Goal: Communication & Community: Participate in discussion

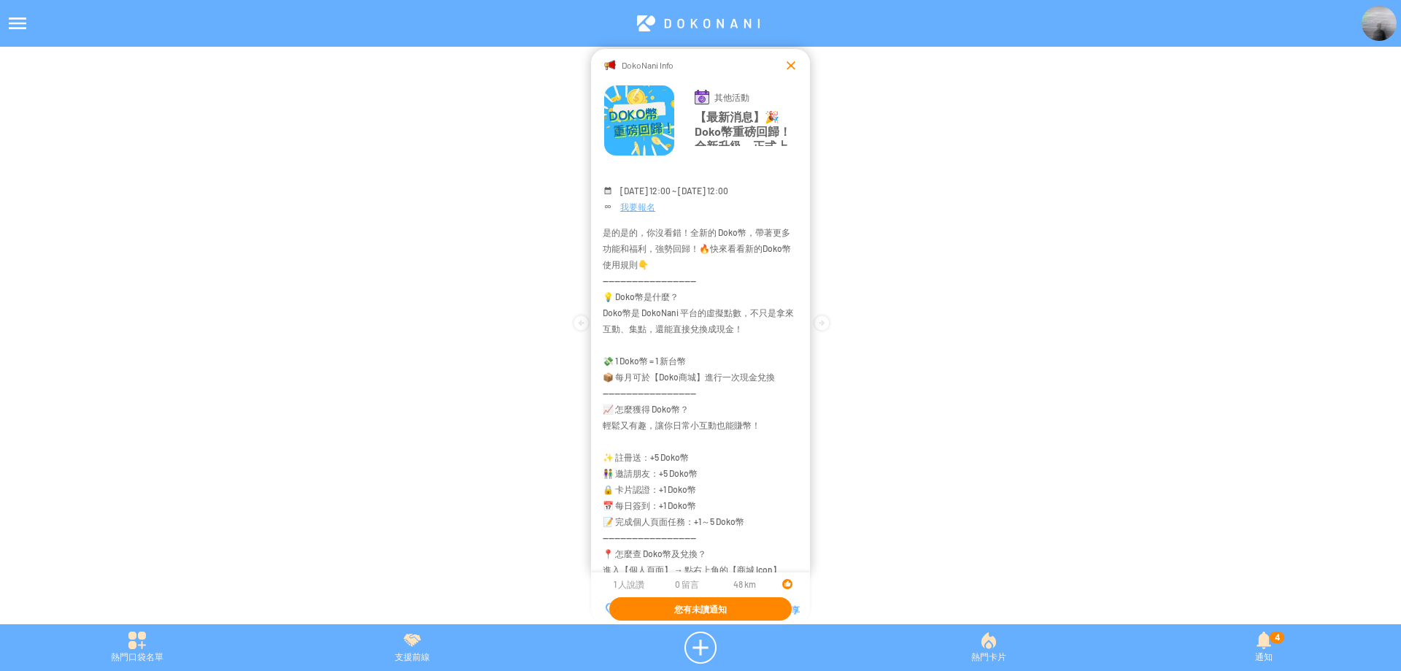
click at [787, 58] on div at bounding box center [791, 65] width 15 height 15
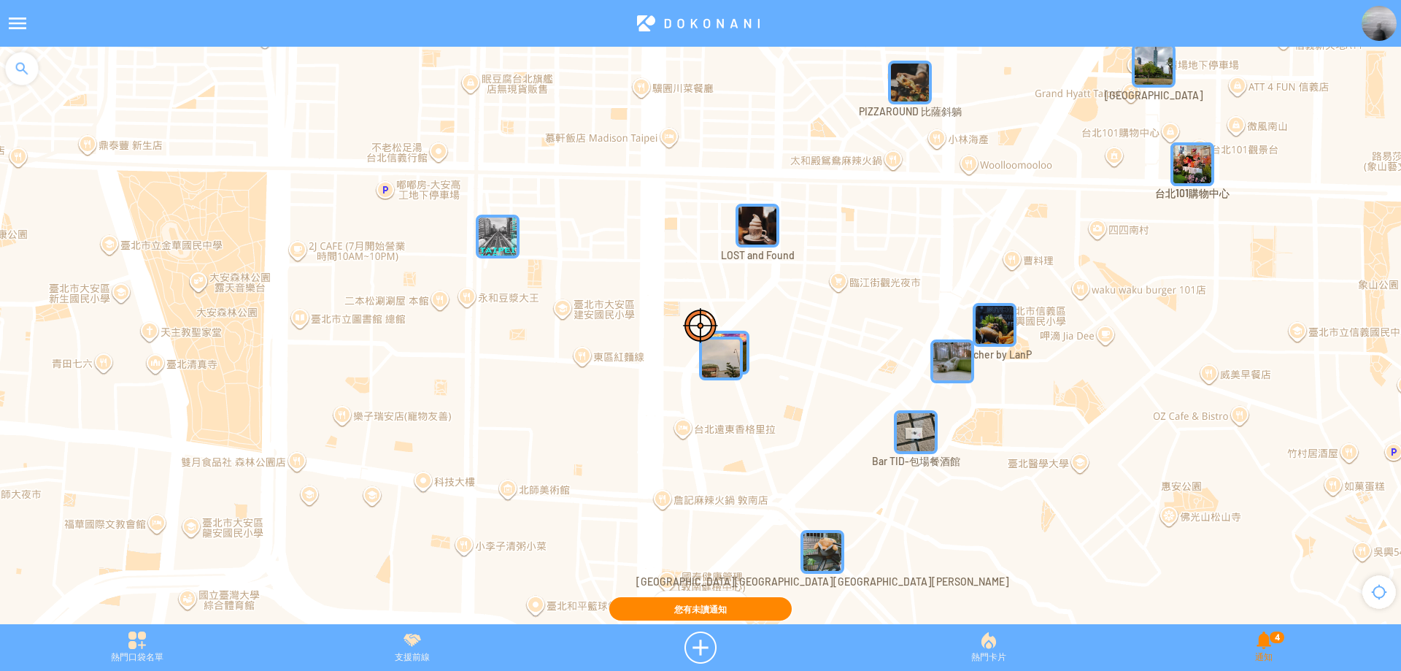
click at [1273, 652] on div "4 通知" at bounding box center [1264, 647] width 274 height 32
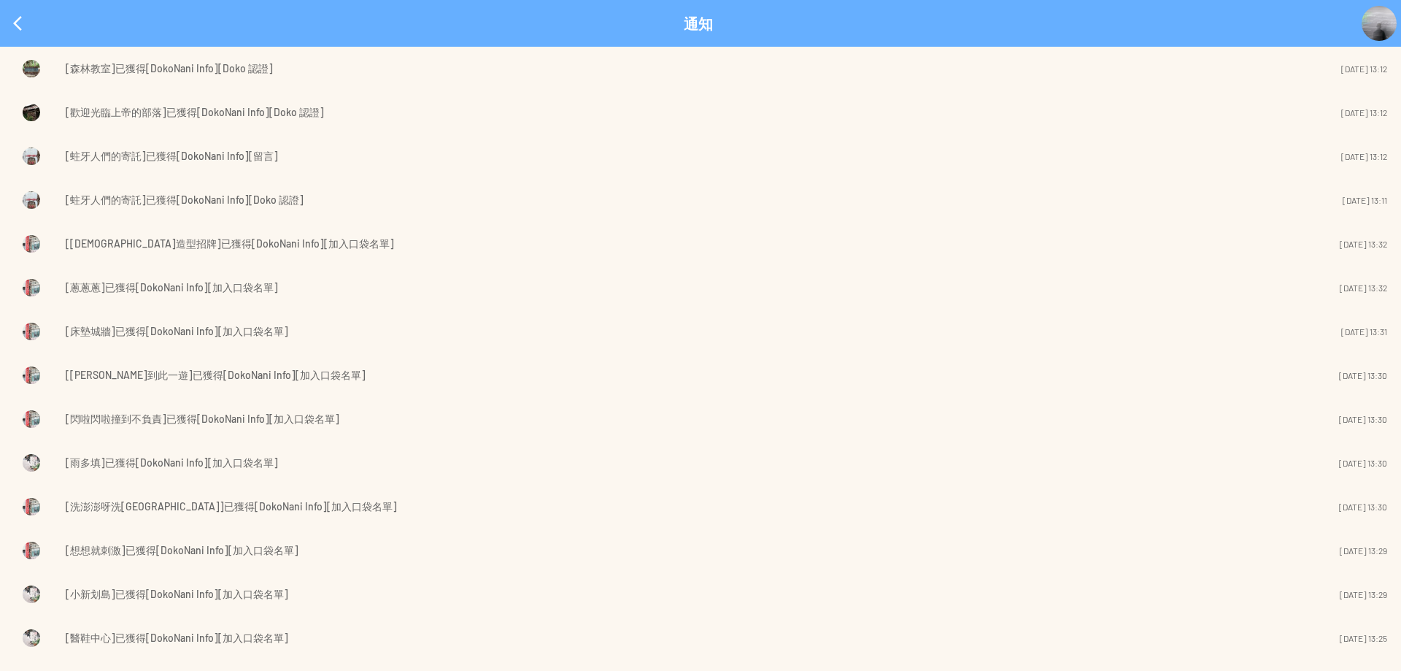
click at [182, 155] on span "[蛀牙人們的寄託]已獲得[DokoNani Info][留言]" at bounding box center [172, 156] width 212 height 18
click at [15, 24] on div at bounding box center [17, 23] width 35 height 35
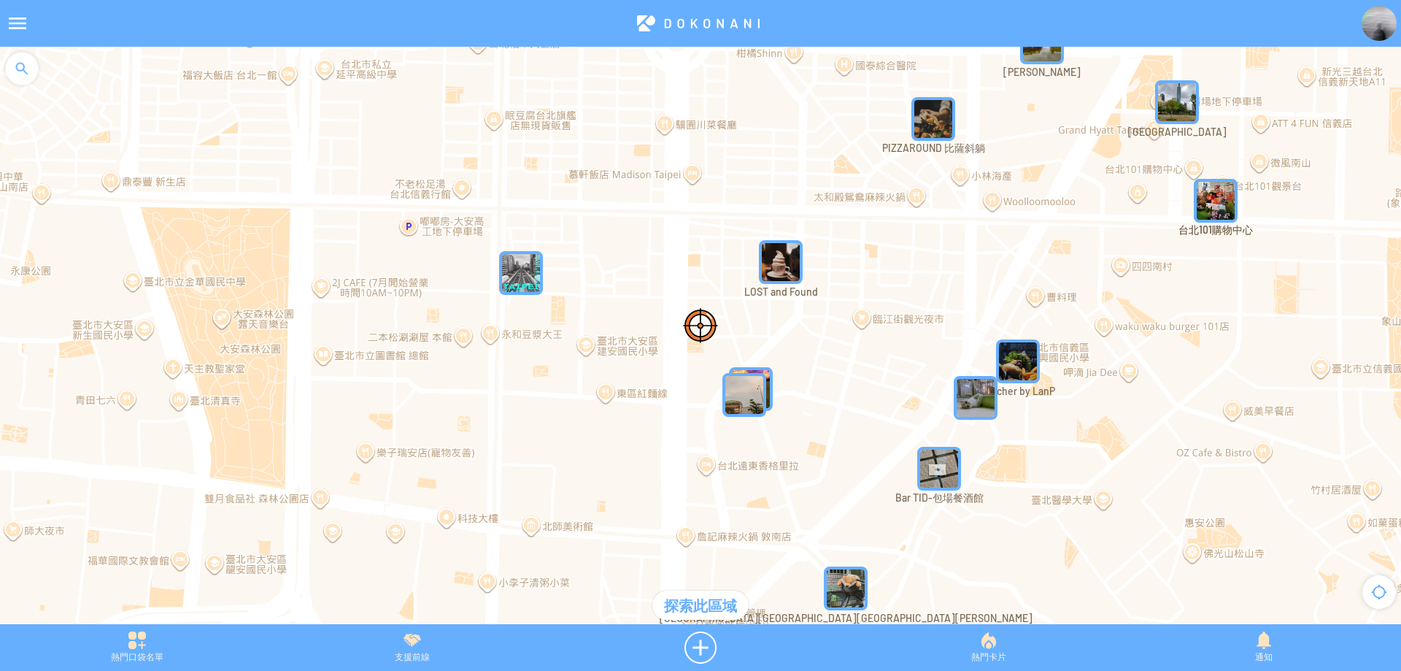
click at [1381, 28] on img at bounding box center [1379, 23] width 35 height 35
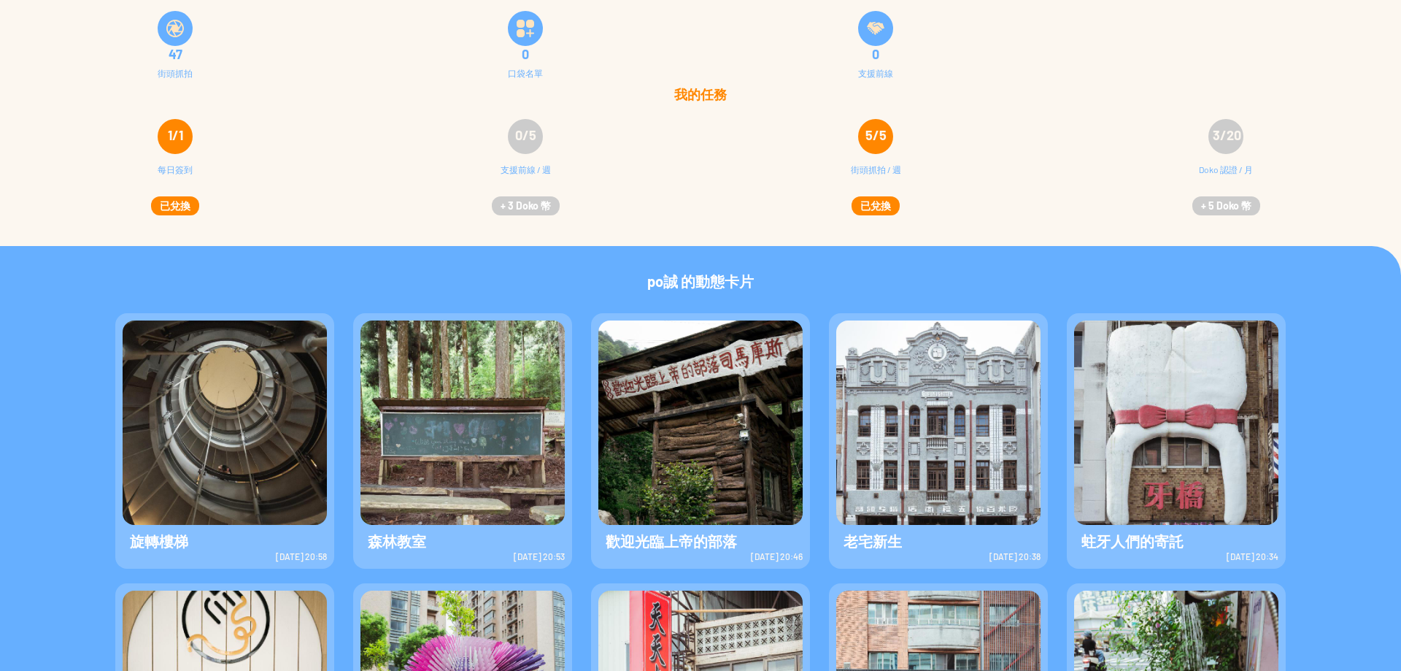
scroll to position [219, 0]
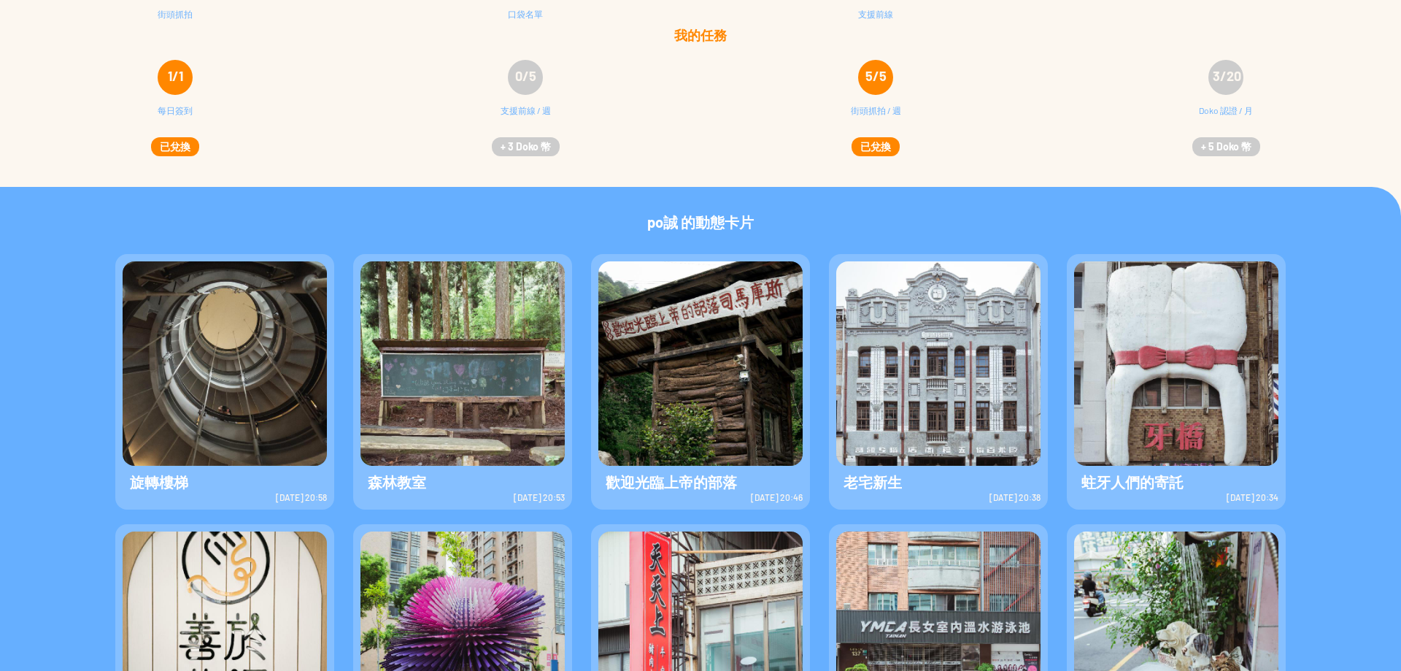
click at [873, 340] on img at bounding box center [938, 363] width 204 height 204
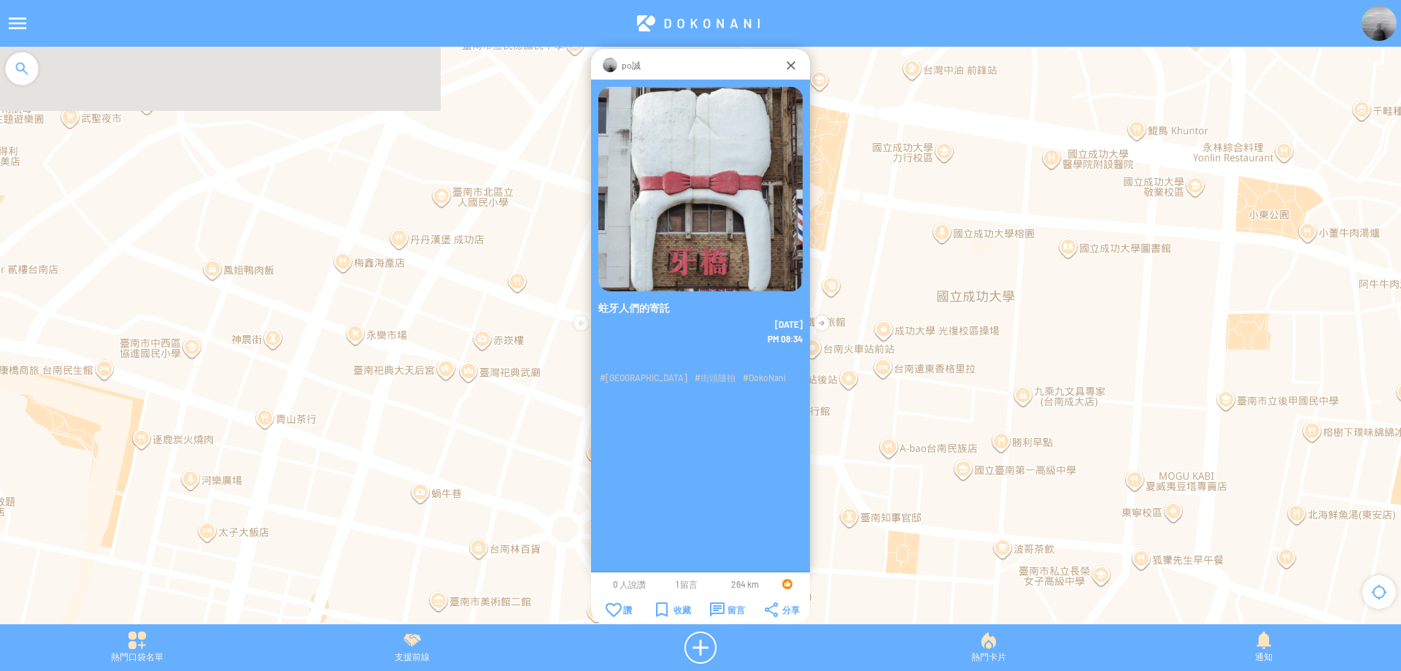
click at [680, 587] on span "1 留言" at bounding box center [687, 584] width 22 height 10
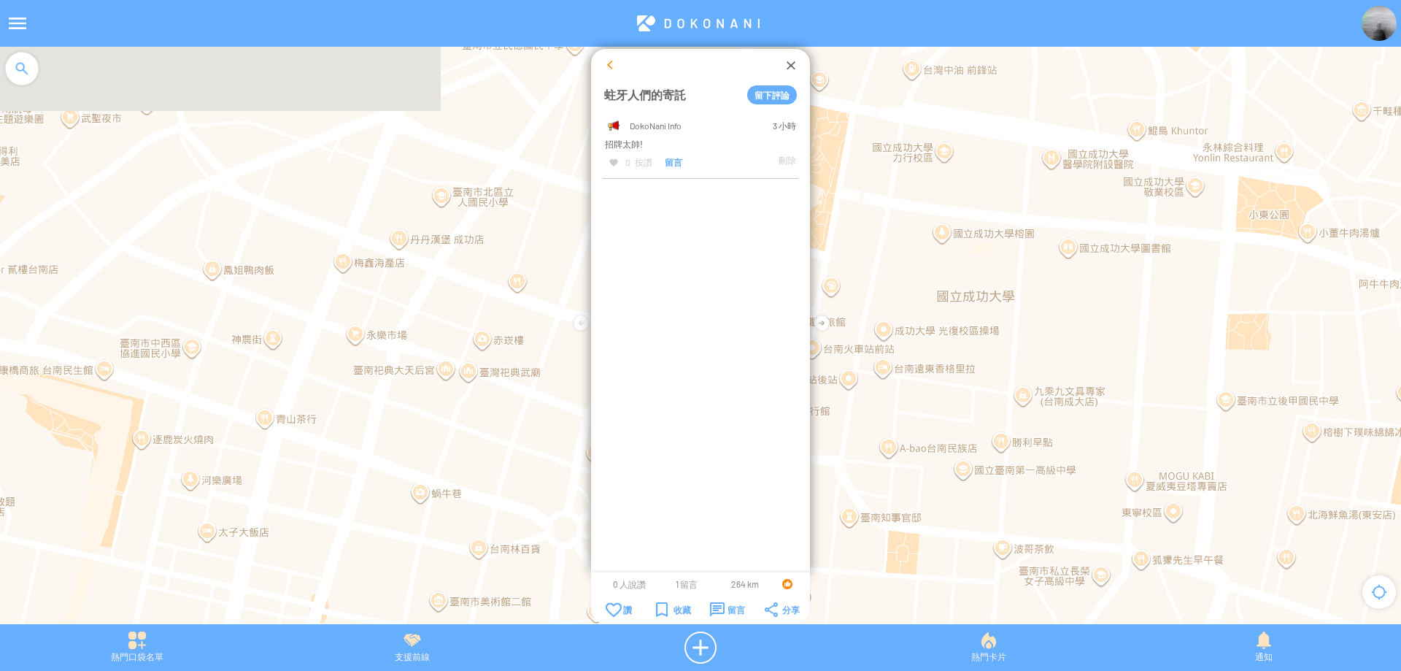
click at [607, 67] on div at bounding box center [610, 65] width 15 height 15
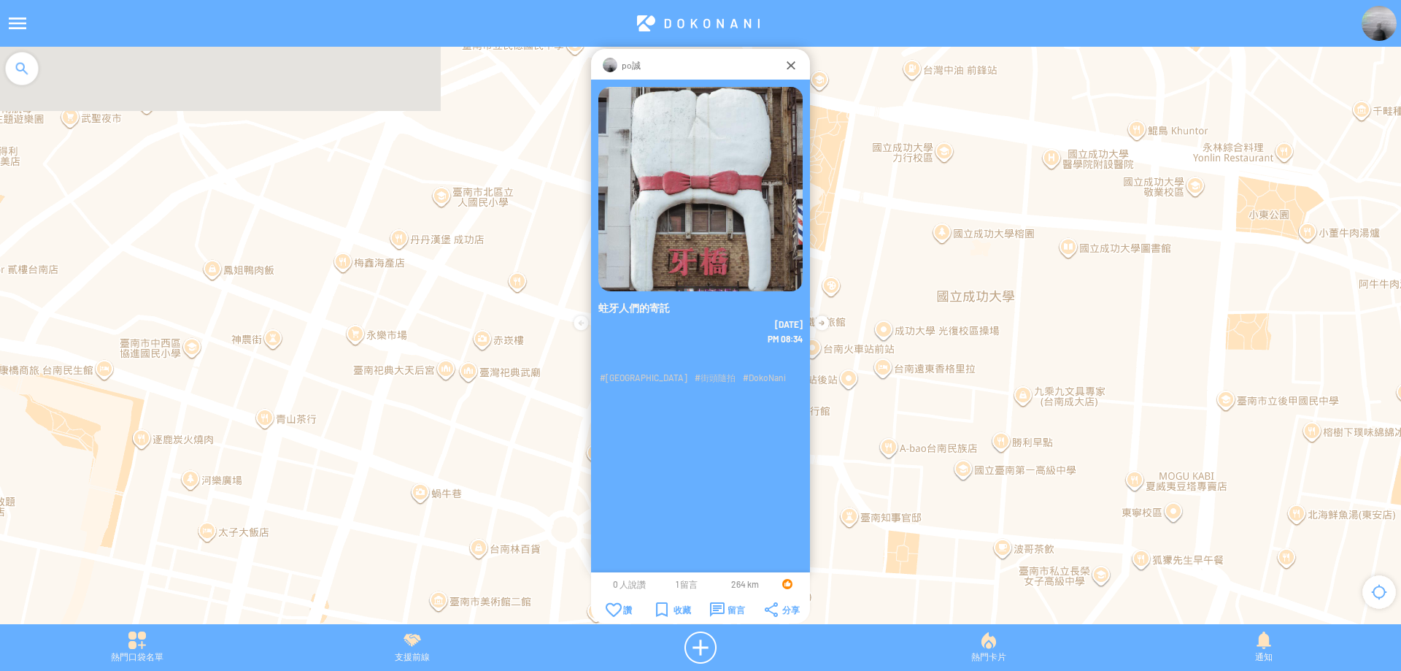
click at [684, 584] on span "1 留言" at bounding box center [687, 584] width 22 height 10
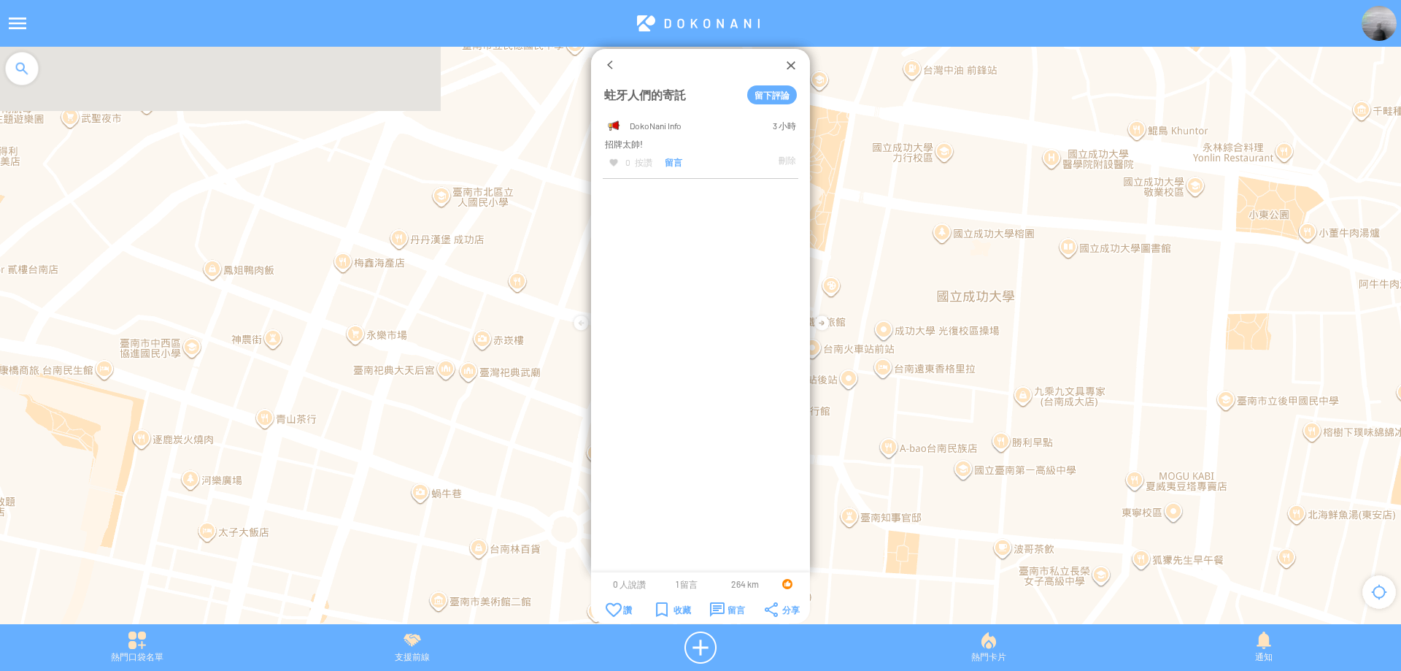
click at [662, 161] on td "0 按讚 留言 刪除" at bounding box center [711, 162] width 172 height 17
click at [665, 161] on span "留言" at bounding box center [674, 162] width 18 height 10
click at [672, 131] on textarea at bounding box center [700, 137] width 193 height 45
type textarea "**********"
click at [755, 175] on button "確定" at bounding box center [741, 178] width 66 height 19
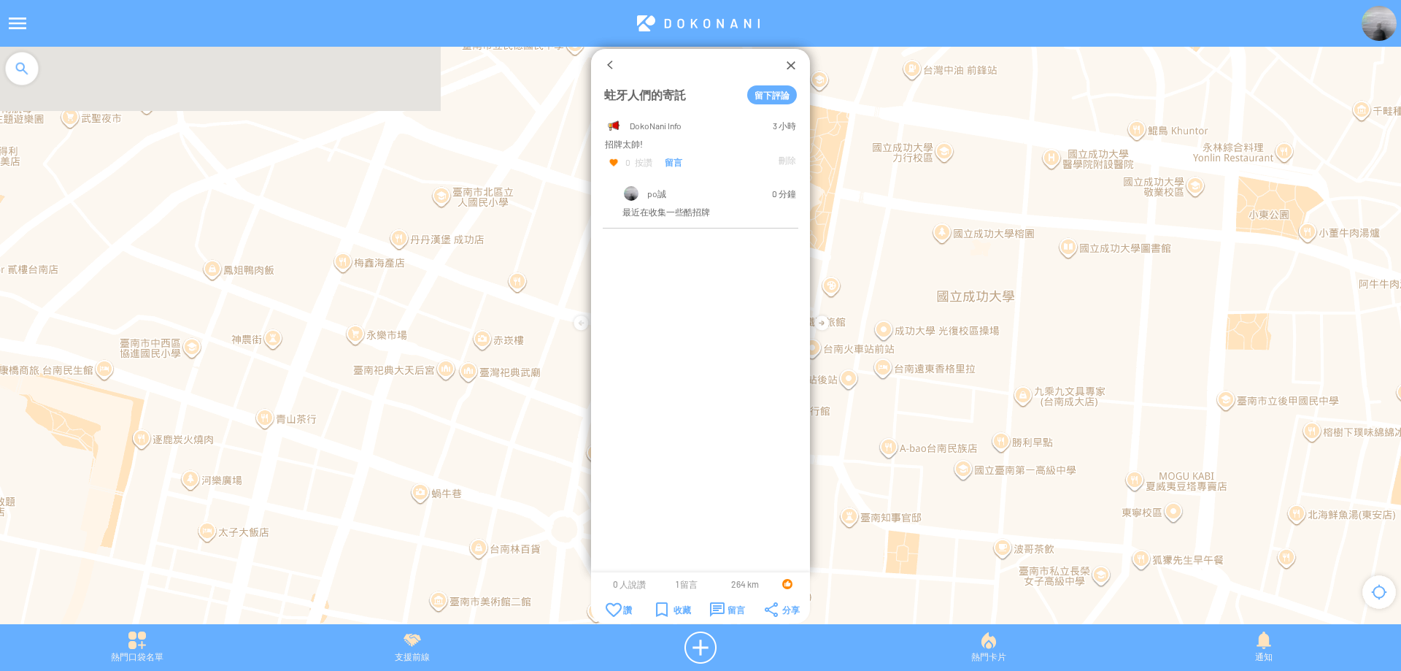
click at [609, 163] on div at bounding box center [614, 163] width 10 height 10
click at [786, 68] on div at bounding box center [791, 65] width 15 height 15
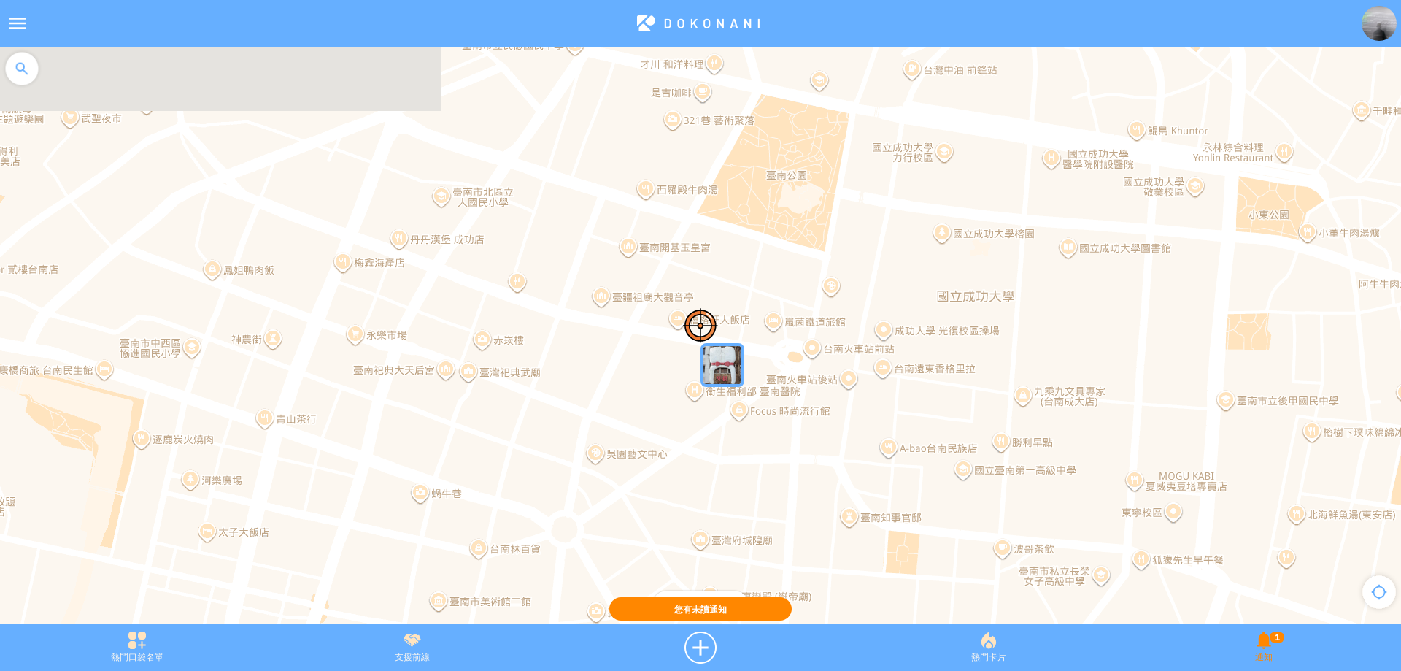
click at [1267, 643] on div "1 通知" at bounding box center [1264, 647] width 274 height 32
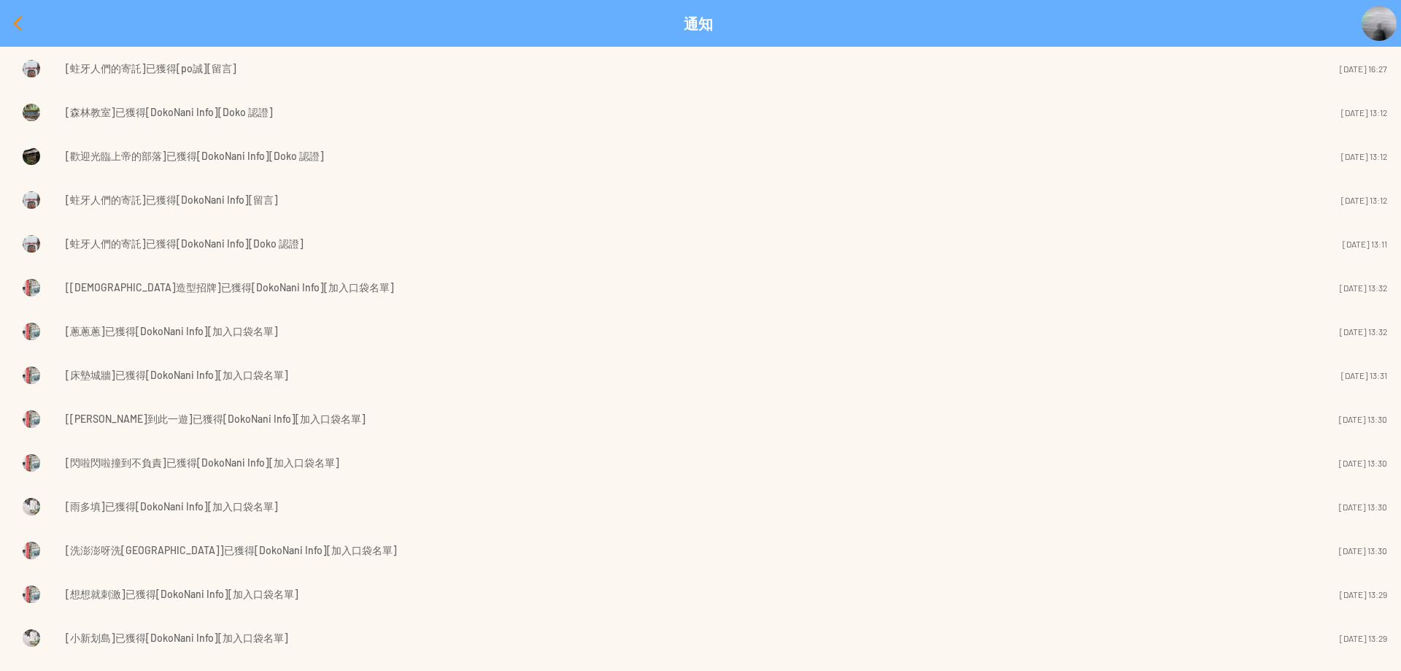
click at [29, 34] on div at bounding box center [17, 23] width 35 height 35
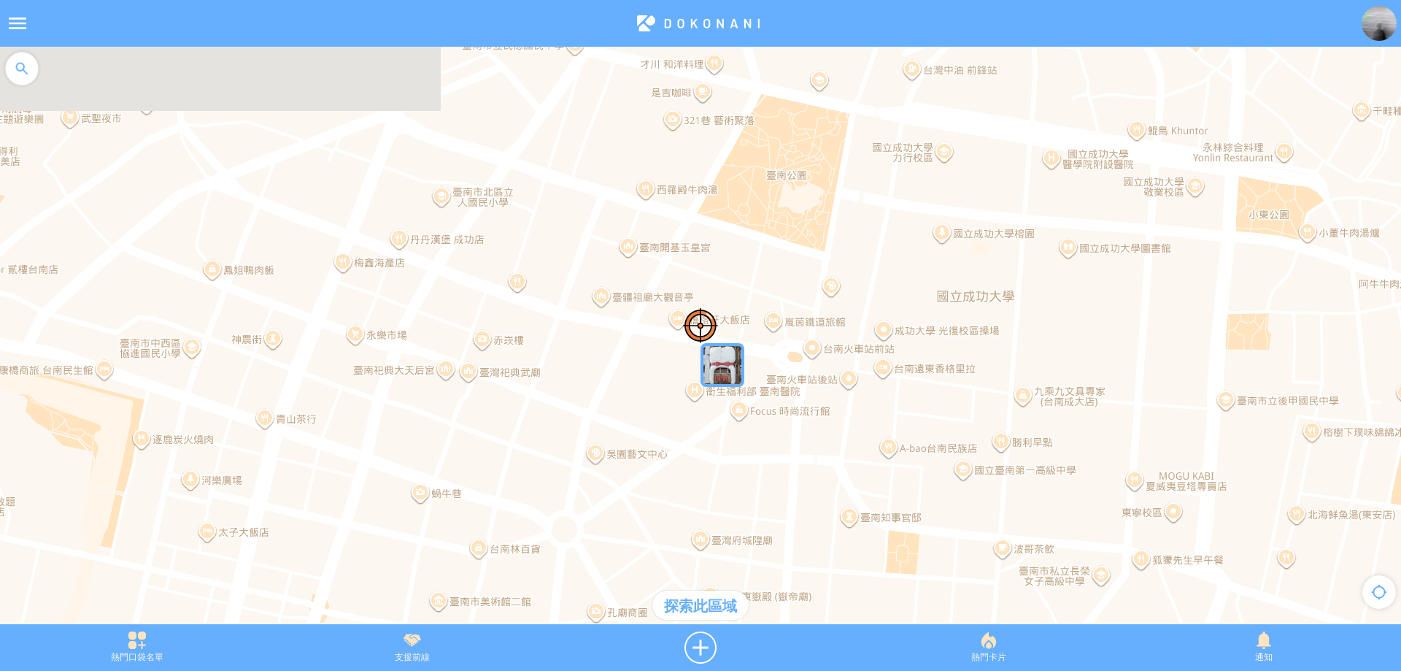
click at [1375, 26] on img at bounding box center [1379, 23] width 35 height 35
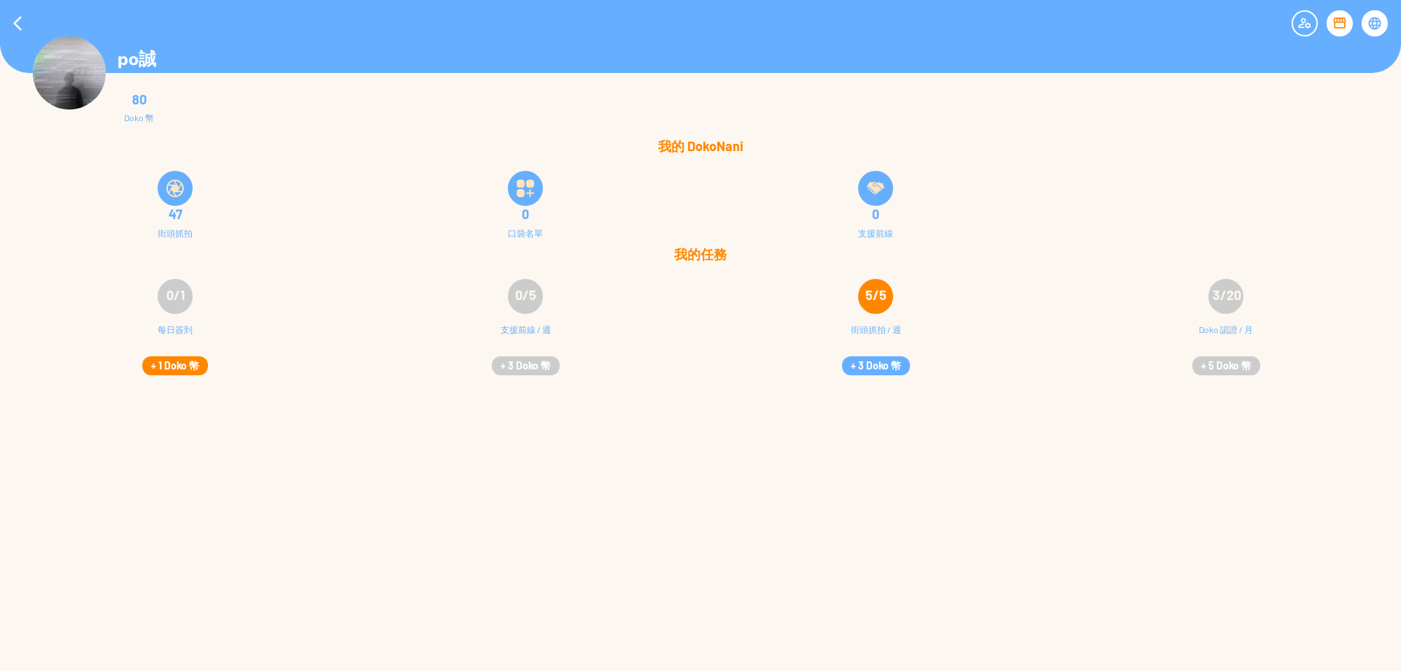
click at [163, 366] on button "+ 1 Doko 幣" at bounding box center [175, 365] width 66 height 19
click at [9, 15] on div at bounding box center [17, 23] width 35 height 35
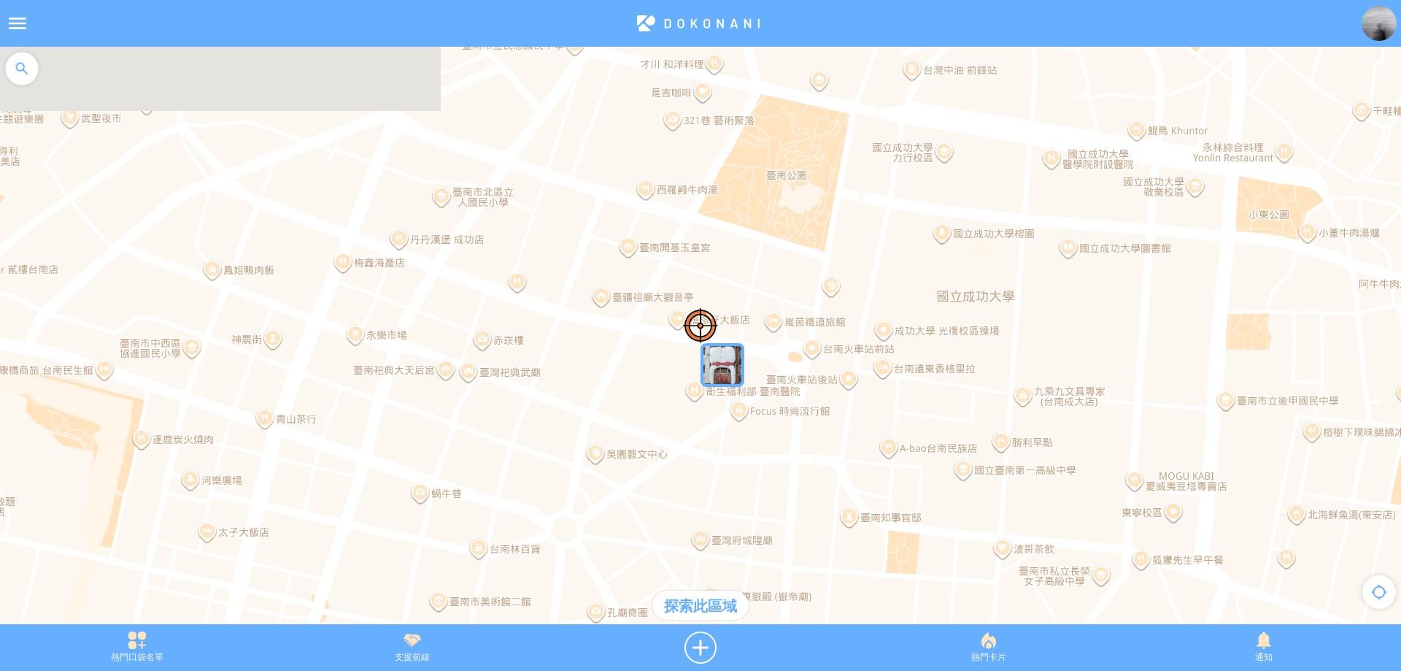
click at [15, 74] on div at bounding box center [22, 69] width 44 height 44
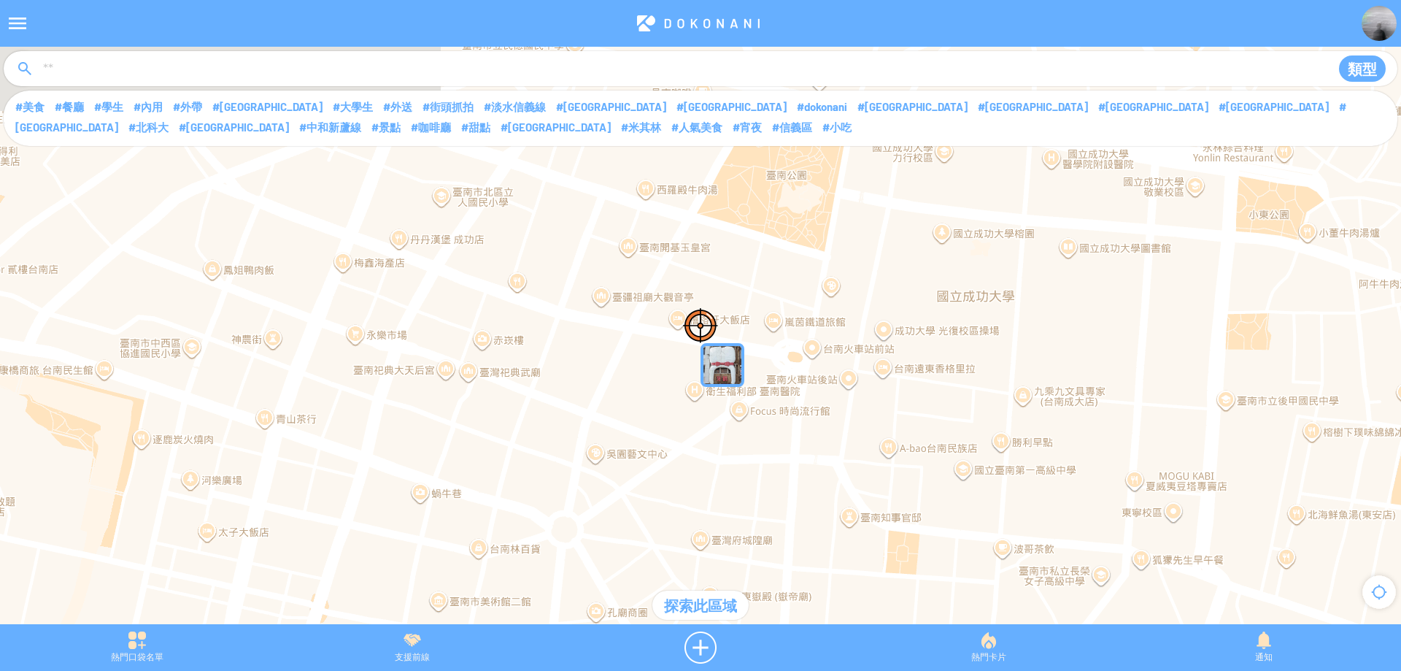
click at [79, 75] on input at bounding box center [679, 69] width 1275 height 28
type input "****"
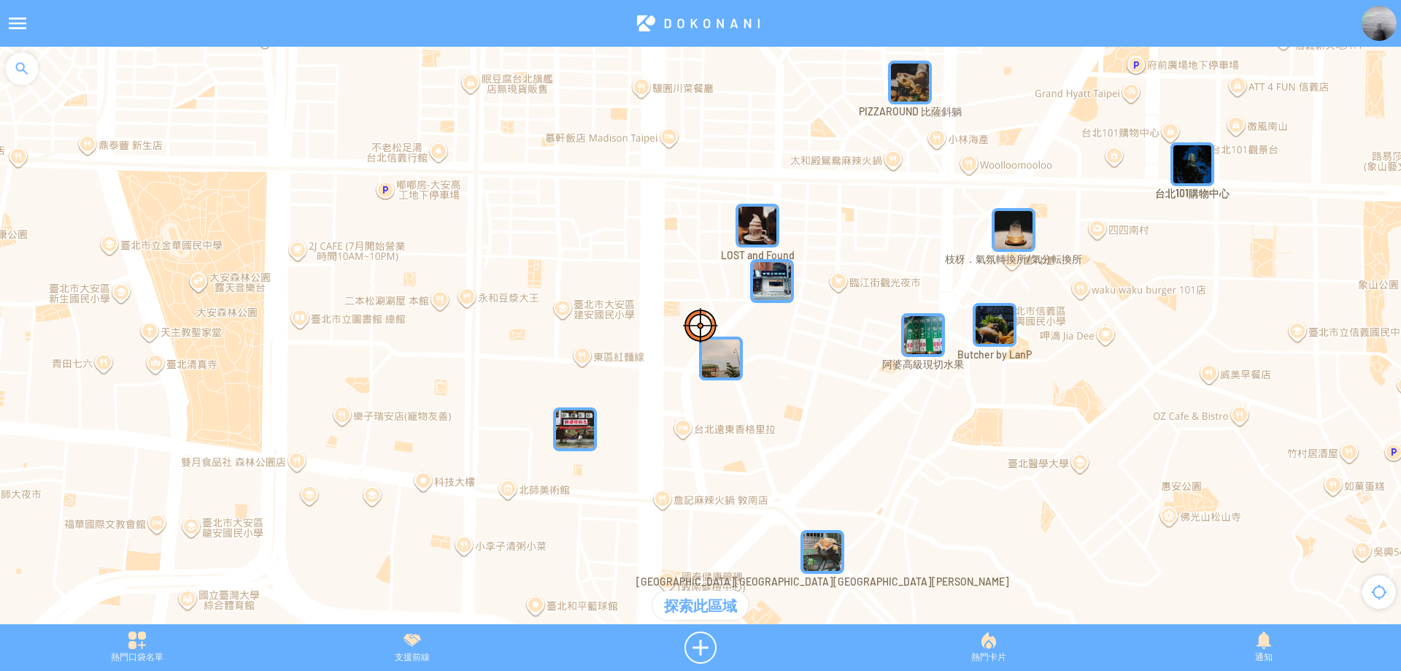
click at [28, 74] on div at bounding box center [22, 69] width 44 height 44
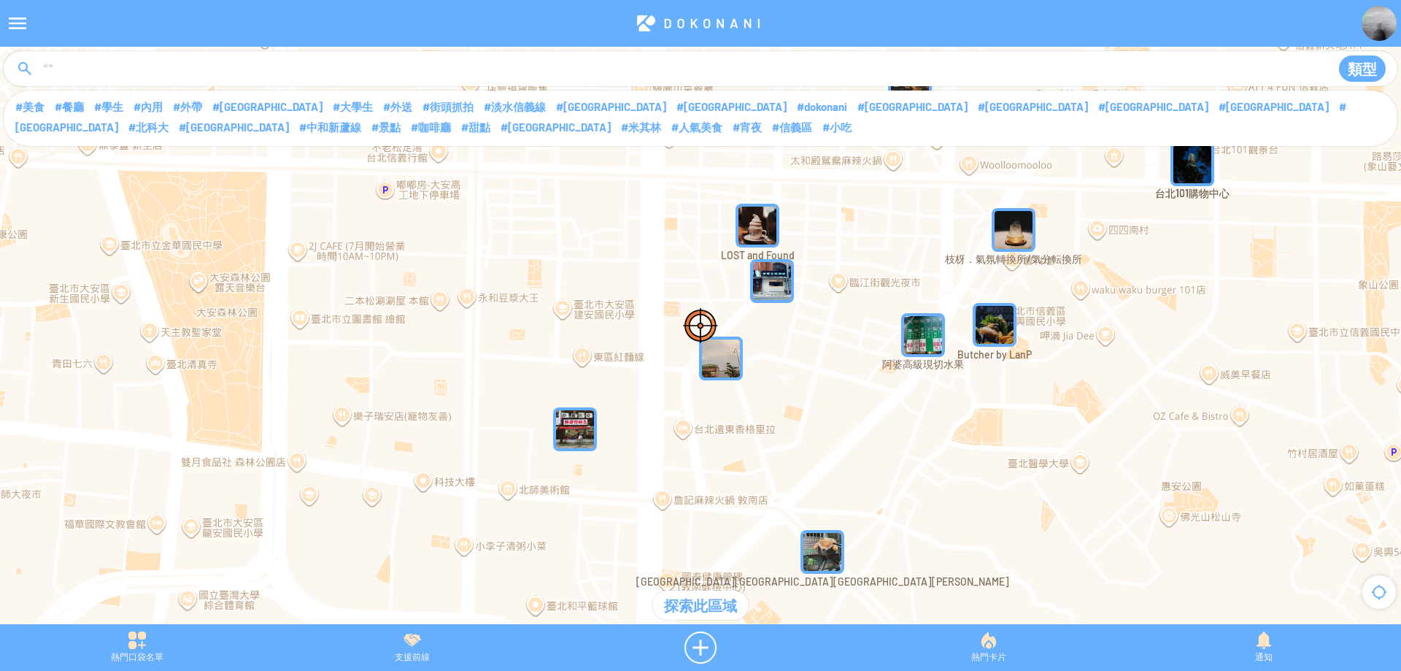
click at [96, 66] on input at bounding box center [679, 69] width 1275 height 28
type input "****"
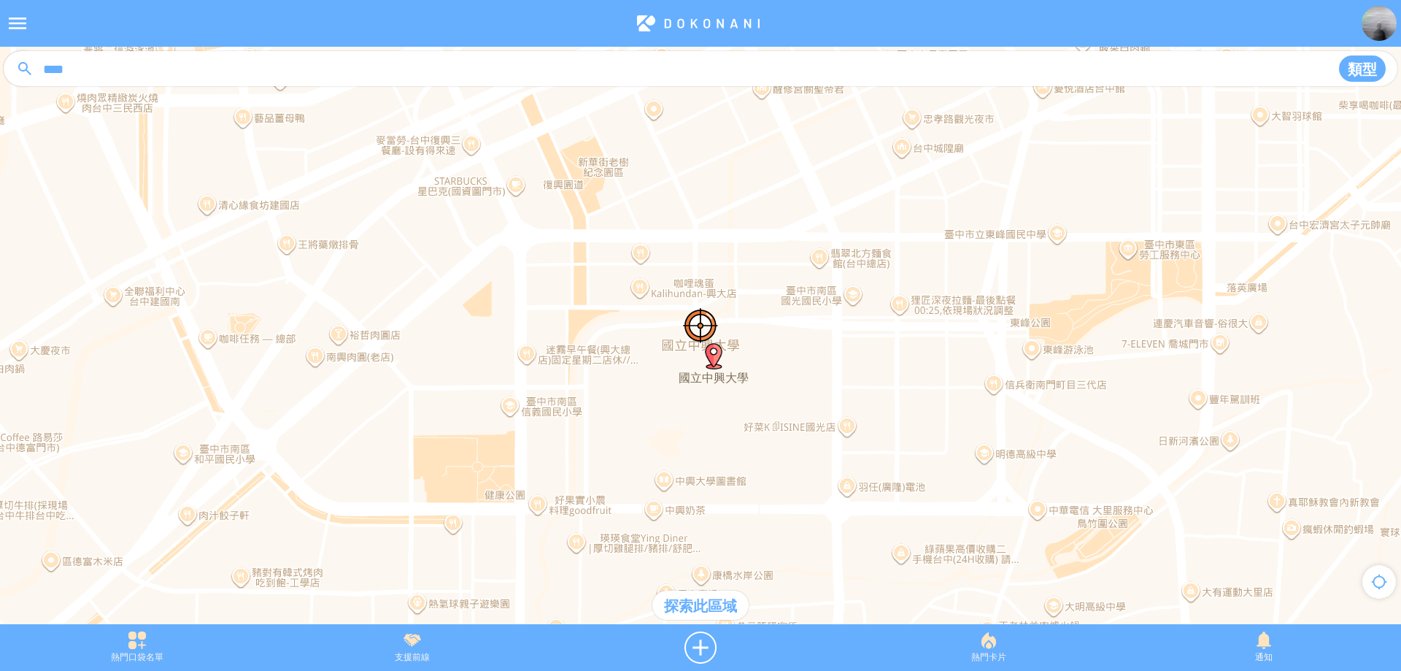
click at [689, 596] on div "探索此區域" at bounding box center [701, 604] width 96 height 29
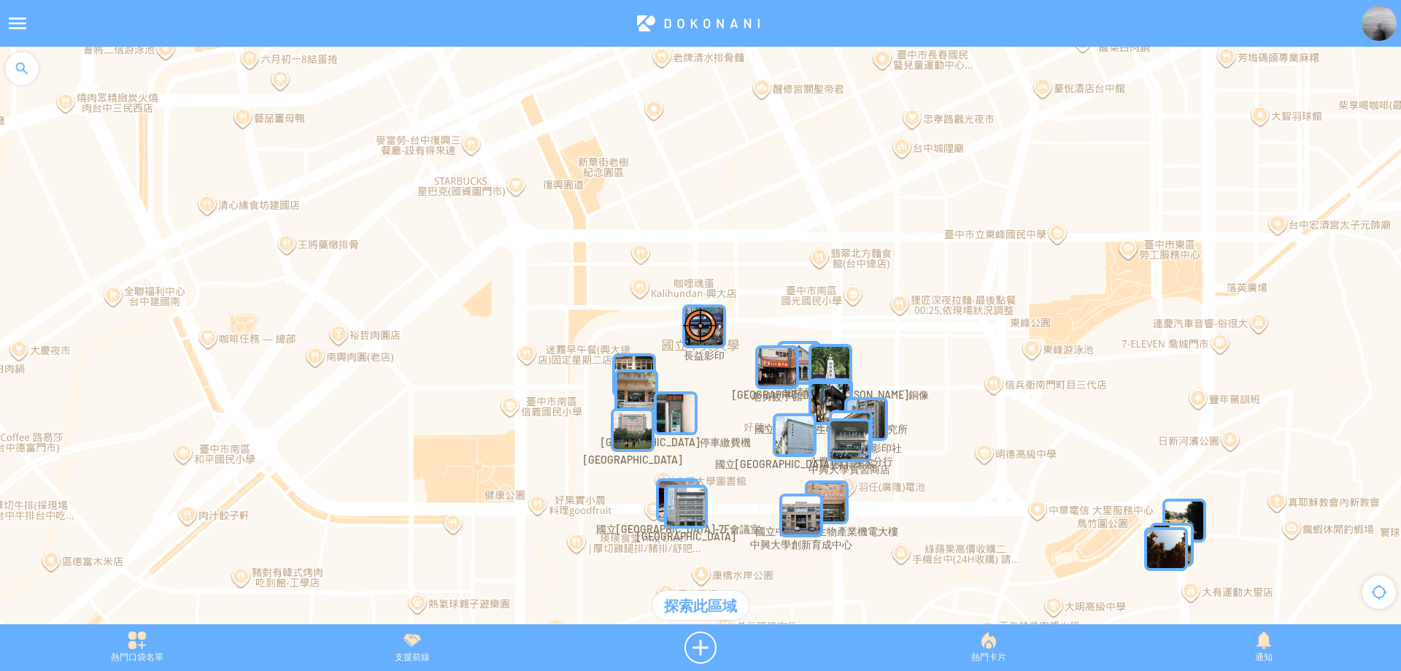
click at [638, 364] on img "iHY1HKKBNh0MapIcon" at bounding box center [634, 375] width 44 height 44
click at [631, 358] on img "iHY1HKKBNh0MapIcon" at bounding box center [656, 397] width 88 height 88
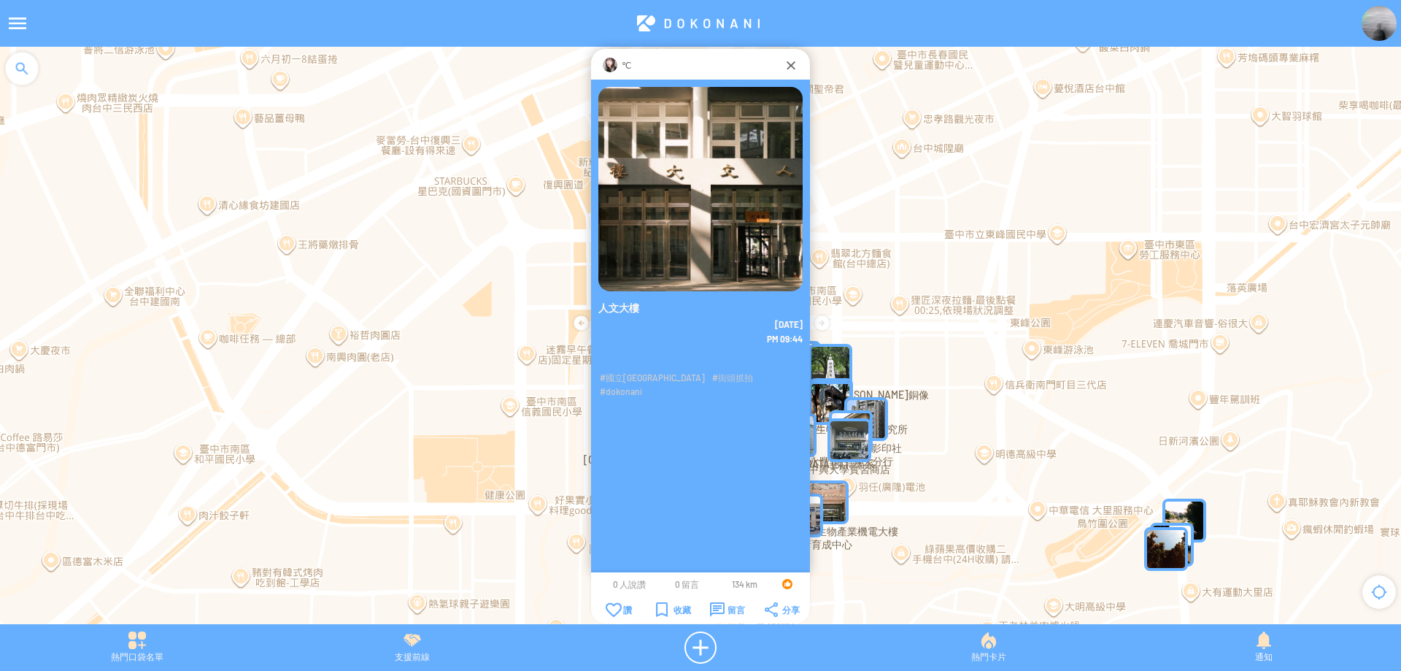
click at [616, 71] on div at bounding box center [610, 65] width 15 height 15
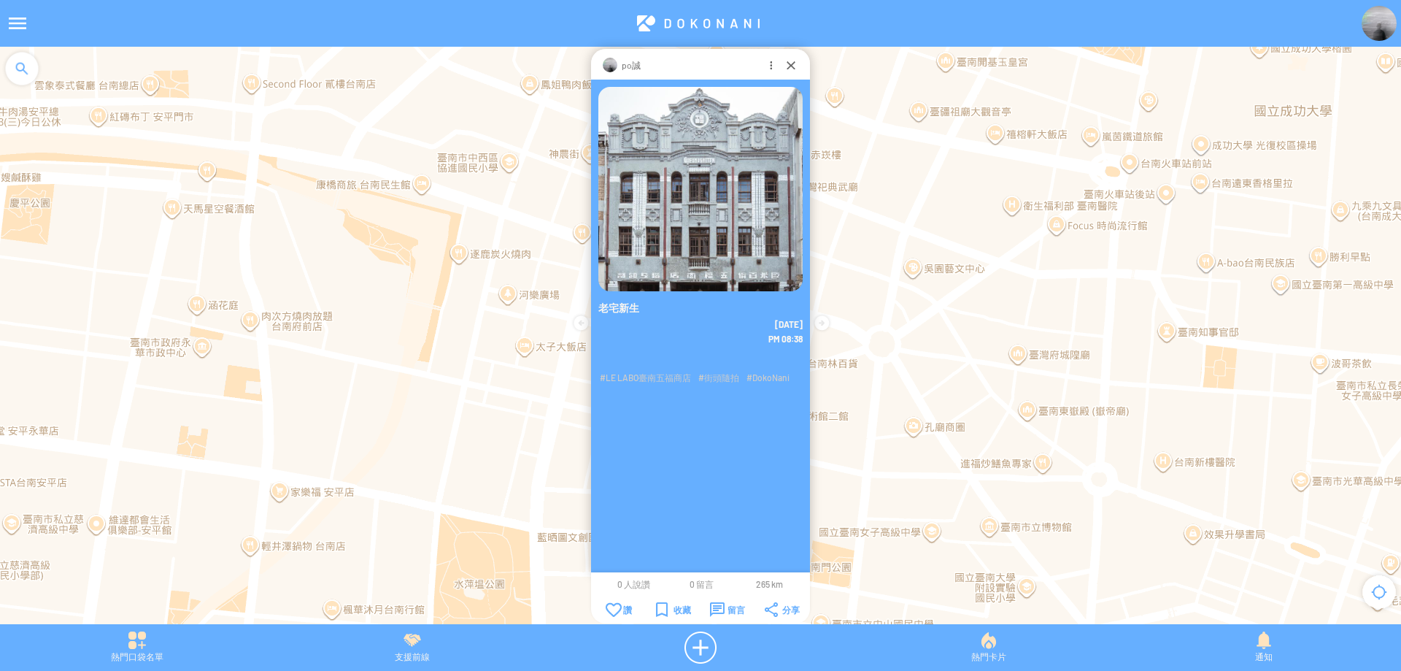
click at [715, 173] on img at bounding box center [701, 189] width 204 height 204
click at [1249, 642] on div "通知" at bounding box center [1264, 647] width 274 height 32
